Goal: Obtain resource: Obtain resource

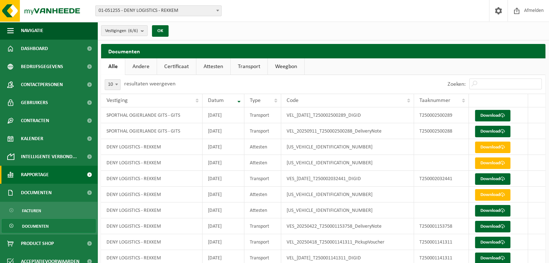
click at [29, 169] on span "Rapportage" at bounding box center [35, 175] width 28 height 18
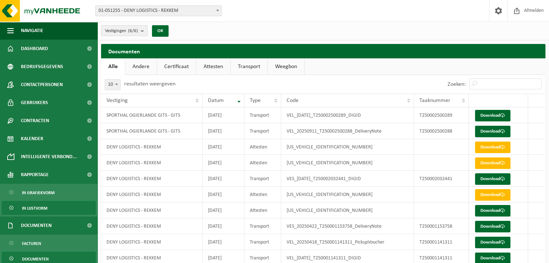
click at [44, 209] on span "In lijstvorm" at bounding box center [34, 209] width 25 height 14
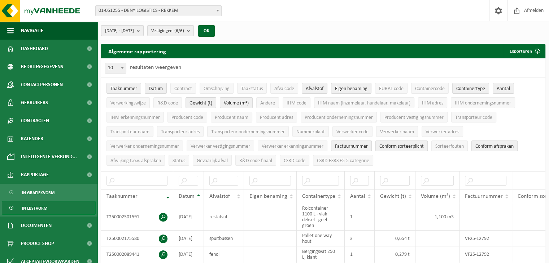
click at [143, 28] on b "submit" at bounding box center [140, 31] width 6 height 10
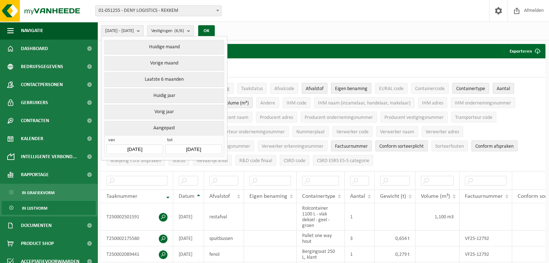
click at [147, 146] on input "2025-04-01" at bounding box center [134, 150] width 56 height 10
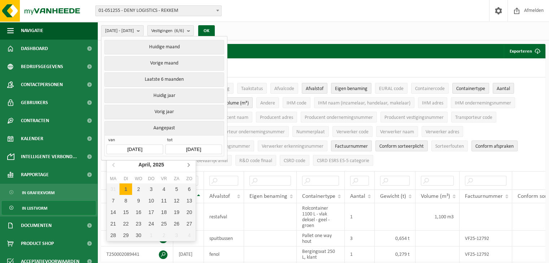
click at [189, 166] on icon at bounding box center [188, 165] width 12 height 12
click at [189, 166] on icon at bounding box center [189, 165] width 2 height 4
click at [188, 164] on icon at bounding box center [188, 165] width 12 height 12
click at [164, 188] on div "1" at bounding box center [164, 190] width 13 height 12
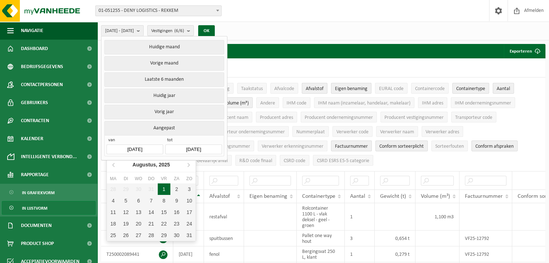
type input "2025-08-01"
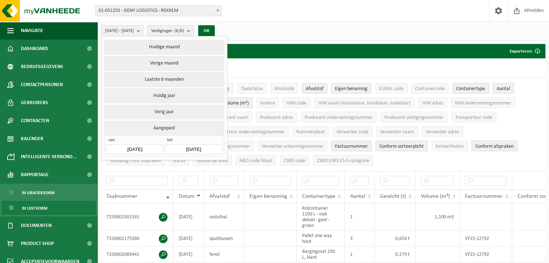
click at [206, 147] on input "2025-09-23" at bounding box center [193, 150] width 56 height 10
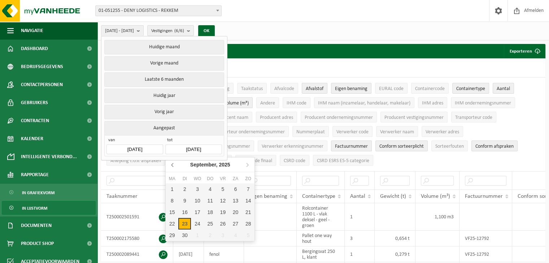
click at [172, 168] on icon at bounding box center [173, 165] width 12 height 12
click at [247, 236] on div "31" at bounding box center [248, 236] width 13 height 12
type input "2025-08-31"
type input "2025-08-01"
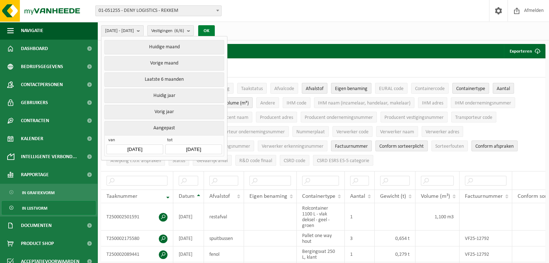
click at [215, 26] on button "OK" at bounding box center [206, 31] width 17 height 12
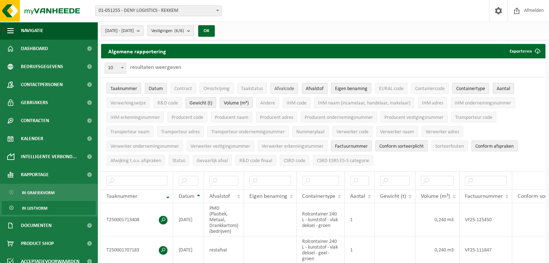
click at [283, 87] on span "Afvalcode" at bounding box center [284, 88] width 20 height 5
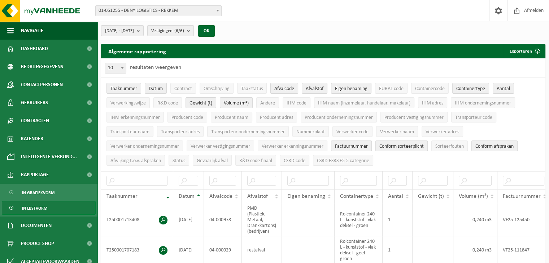
click at [282, 86] on span "Afvalcode" at bounding box center [284, 88] width 20 height 5
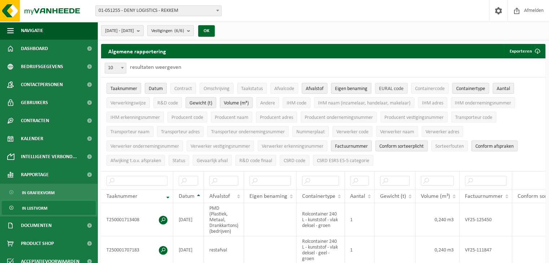
click at [395, 87] on span "EURAL code" at bounding box center [391, 88] width 25 height 5
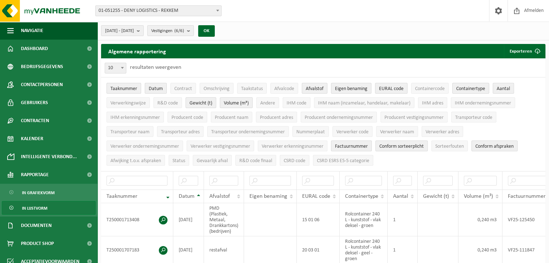
click at [474, 86] on span "Containertype" at bounding box center [470, 88] width 29 height 5
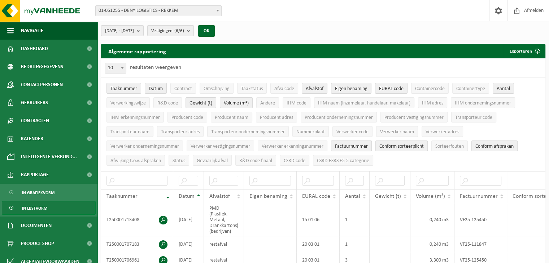
click at [365, 147] on span "Factuurnummer" at bounding box center [351, 146] width 33 height 5
click at [400, 145] on span "Conform sorteerplicht" at bounding box center [401, 146] width 44 height 5
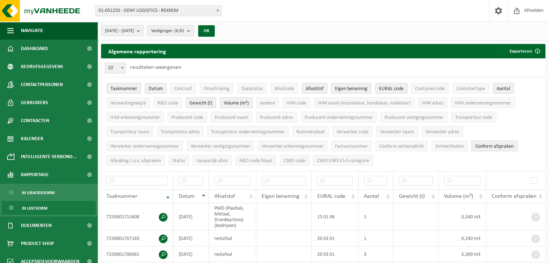
click at [485, 146] on span "Conform afspraken" at bounding box center [494, 146] width 38 height 5
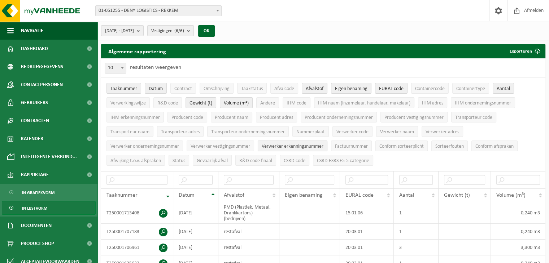
drag, startPoint x: 305, startPoint y: 143, endPoint x: 267, endPoint y: 145, distance: 38.7
click at [304, 144] on span "Verwerker erkenningsnummer" at bounding box center [292, 146] width 62 height 5
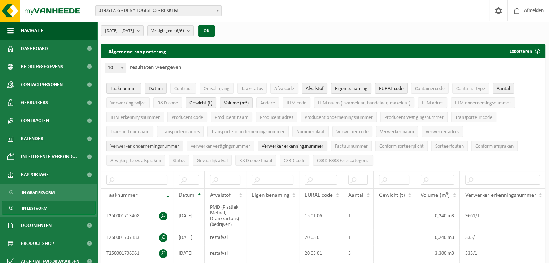
drag, startPoint x: 214, startPoint y: 145, endPoint x: 179, endPoint y: 146, distance: 35.7
click at [212, 145] on span "Verwerker vestigingsnummer" at bounding box center [220, 146] width 60 height 5
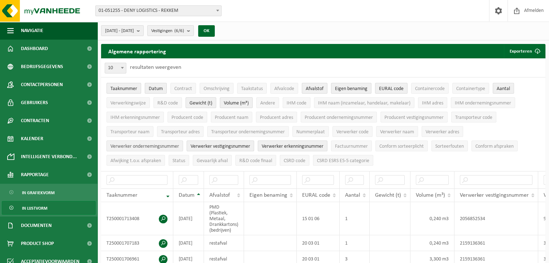
click at [144, 144] on span "Verwerker ondernemingsnummer" at bounding box center [144, 146] width 69 height 5
drag, startPoint x: 446, startPoint y: 131, endPoint x: 408, endPoint y: 131, distance: 37.9
click at [446, 131] on span "Verwerker adres" at bounding box center [442, 131] width 34 height 5
drag, startPoint x: 393, startPoint y: 131, endPoint x: 389, endPoint y: 130, distance: 4.0
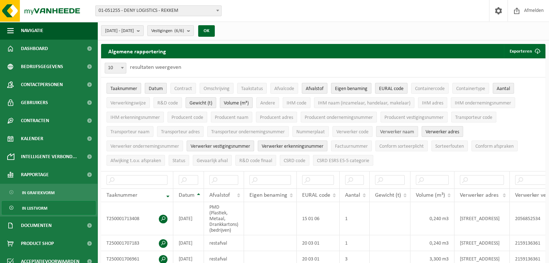
click at [391, 131] on span "Verwerker naam" at bounding box center [397, 131] width 34 height 5
click at [219, 88] on span "Omschrijving" at bounding box center [216, 88] width 26 height 5
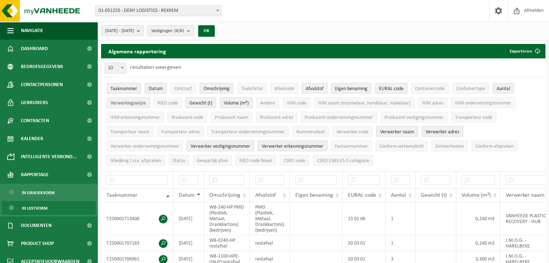
click at [130, 104] on span "Verwerkingswijze" at bounding box center [127, 103] width 35 height 5
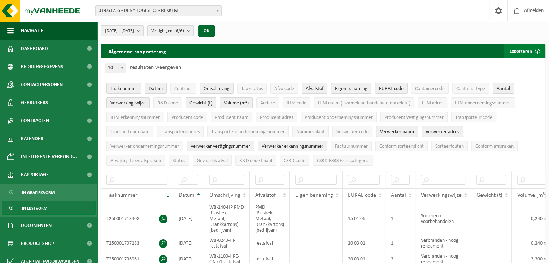
click at [524, 52] on button "Exporteren" at bounding box center [523, 51] width 41 height 14
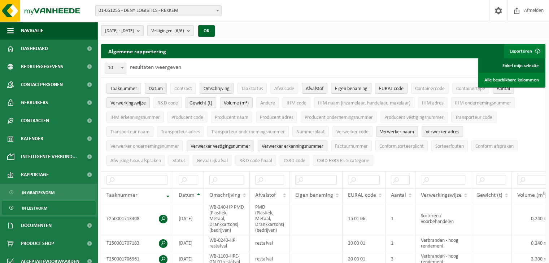
click at [511, 63] on link "Enkel mijn selectie" at bounding box center [511, 65] width 65 height 14
